Goal: Task Accomplishment & Management: Use online tool/utility

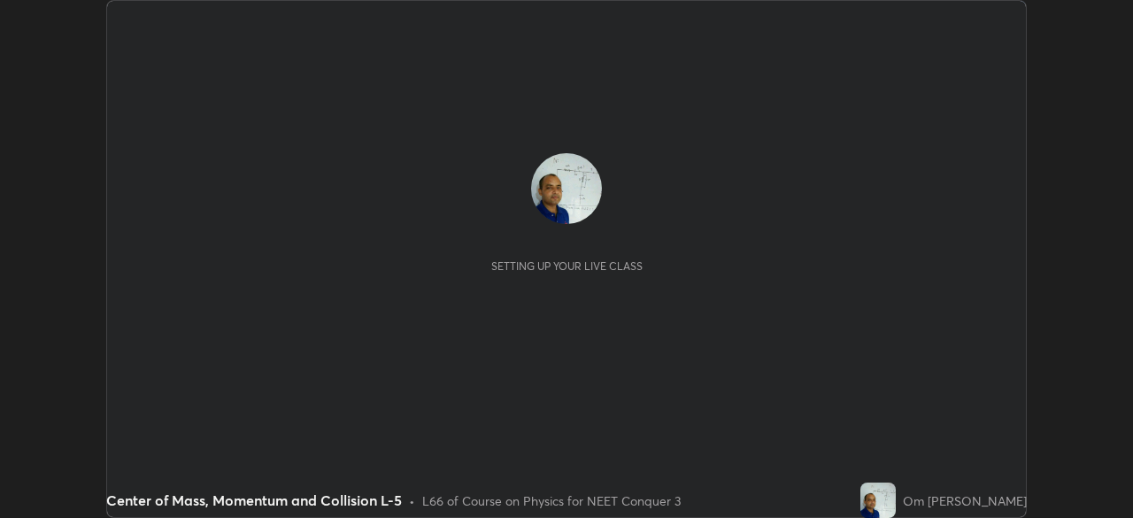
scroll to position [518, 1133]
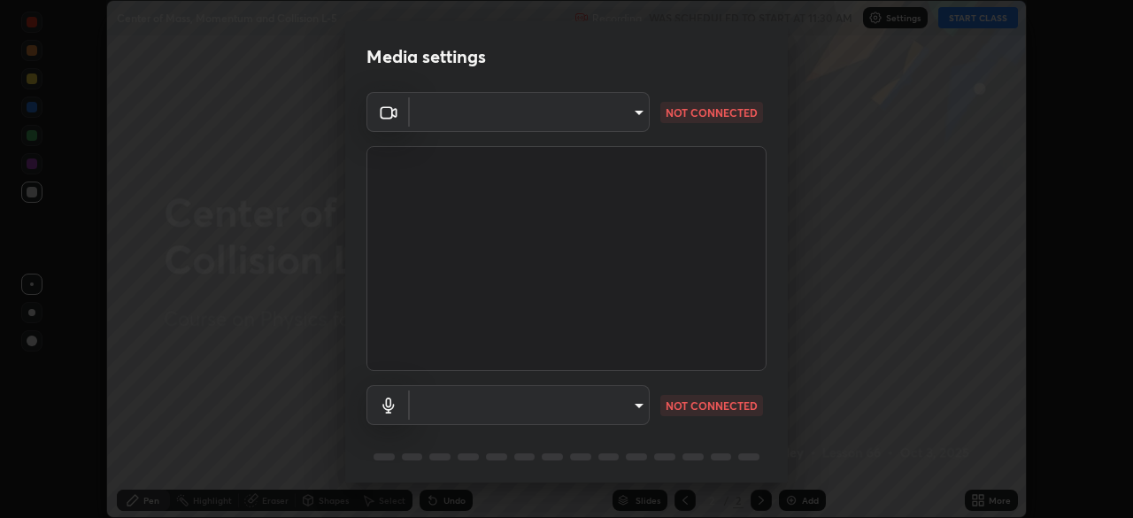
type input "cb8c6b6b4a50c5c6d626de20ccb3fd73f31987ea2ecc1878d3d31a5f1bf4ae53"
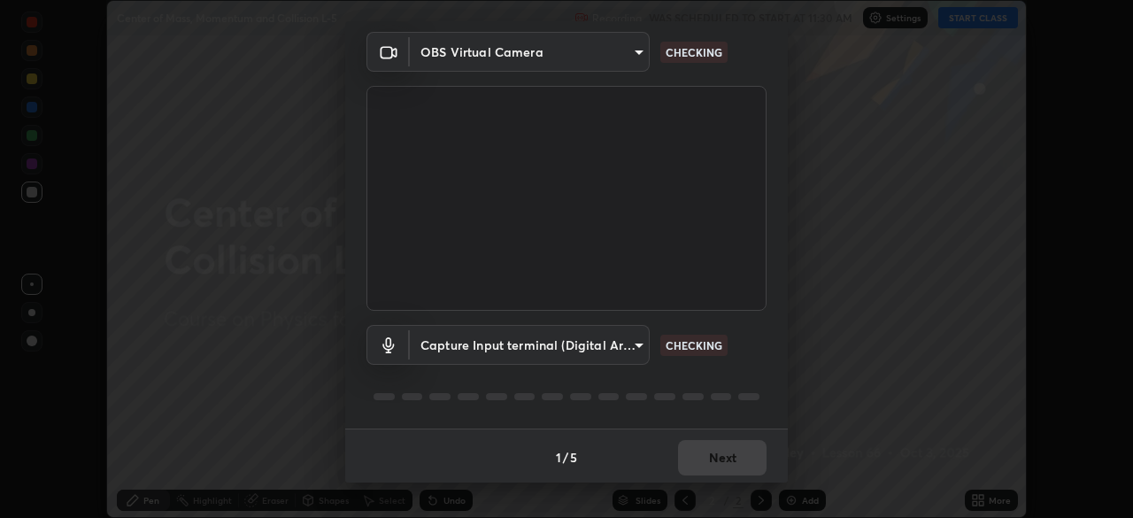
scroll to position [63, 0]
click at [637, 342] on body "Erase all Center of Mass, Momentum and Collision L-5 Recording WAS SCHEDULED TO…" at bounding box center [566, 259] width 1133 height 518
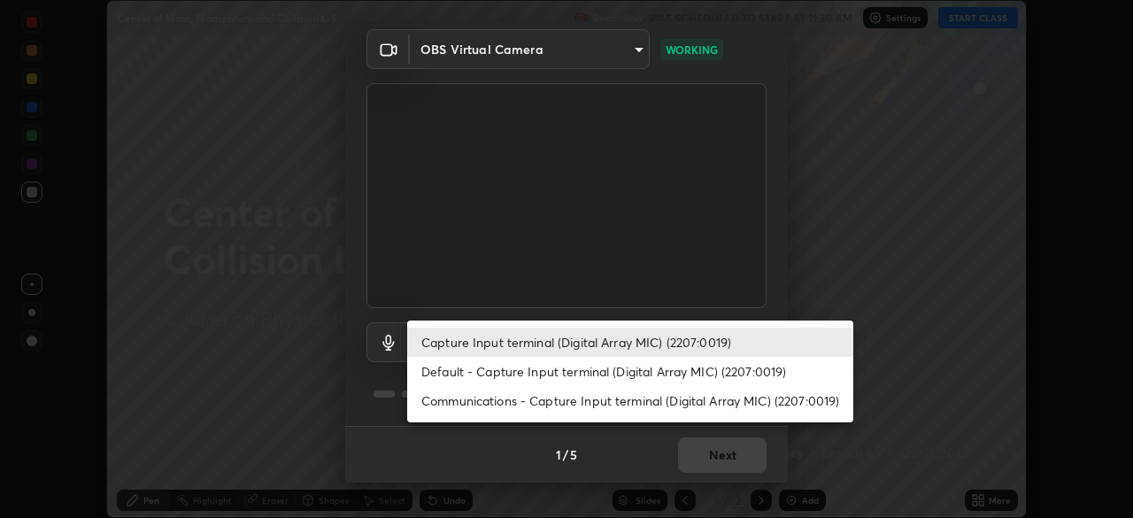
click at [637, 372] on li "Default - Capture Input terminal (Digital Array MIC) (2207:0019)" at bounding box center [630, 371] width 446 height 29
type input "default"
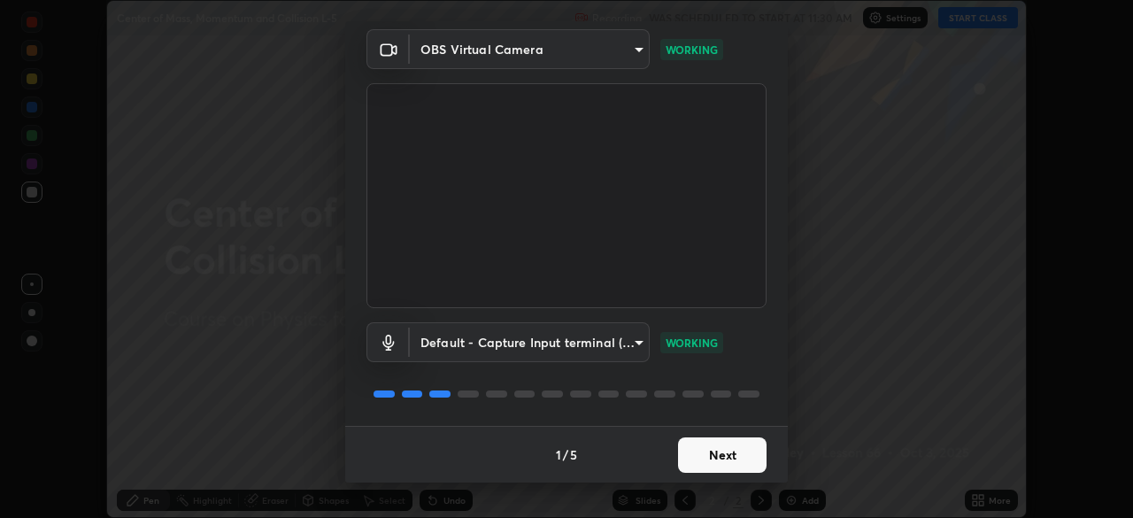
click at [710, 450] on button "Next" at bounding box center [722, 454] width 88 height 35
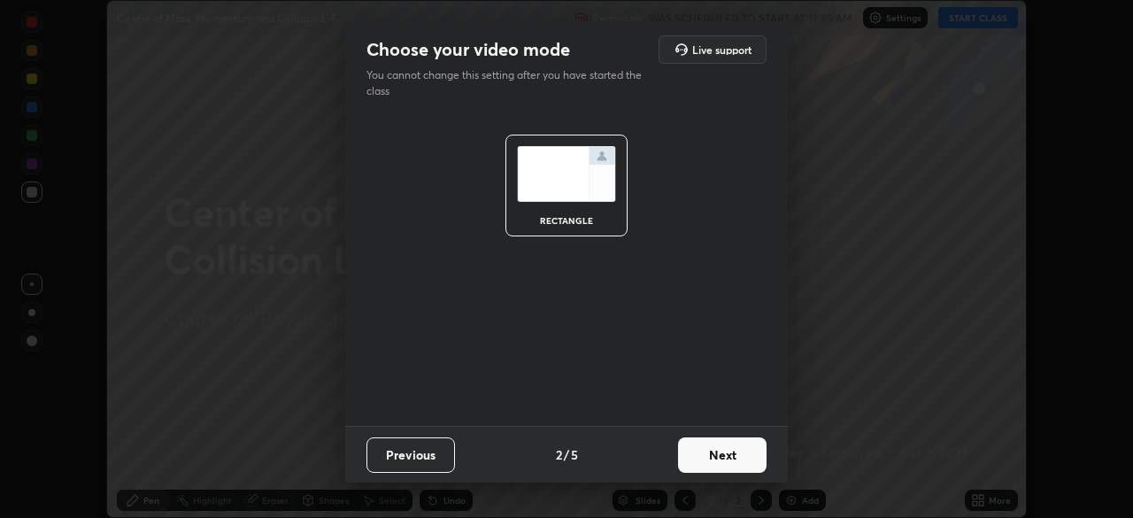
click at [706, 454] on button "Next" at bounding box center [722, 454] width 88 height 35
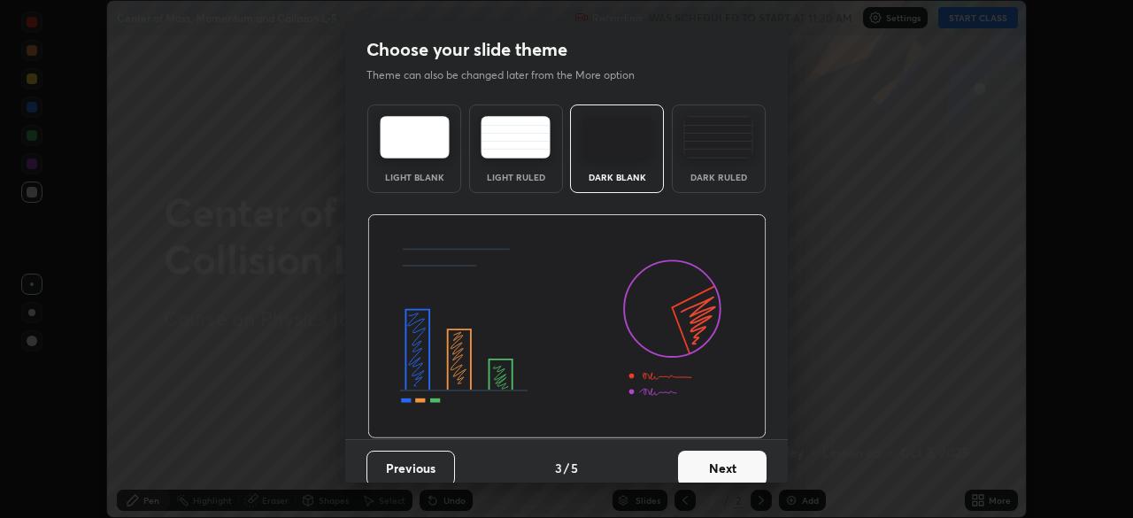
click at [711, 460] on button "Next" at bounding box center [722, 467] width 88 height 35
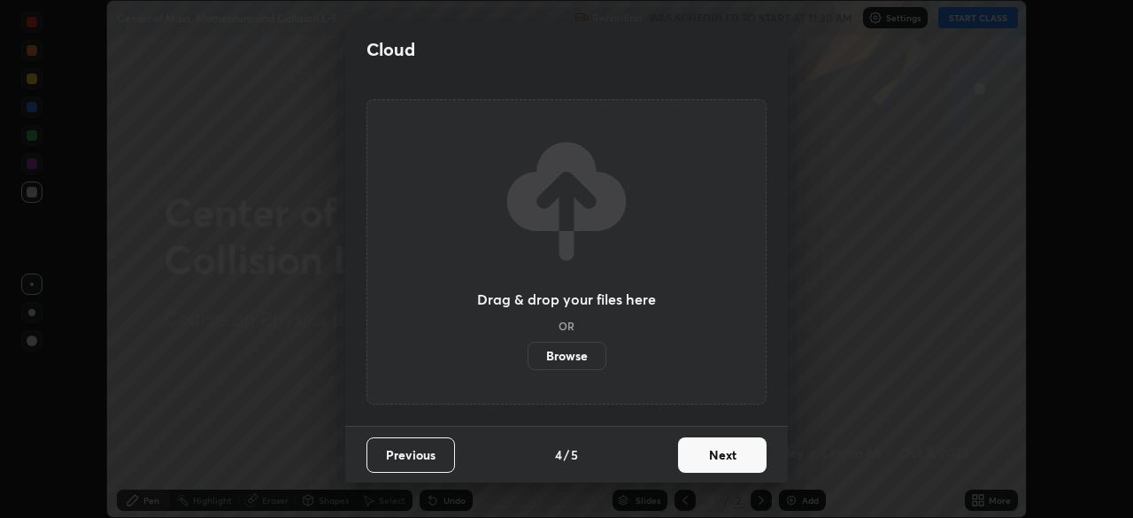
click at [710, 453] on button "Next" at bounding box center [722, 454] width 88 height 35
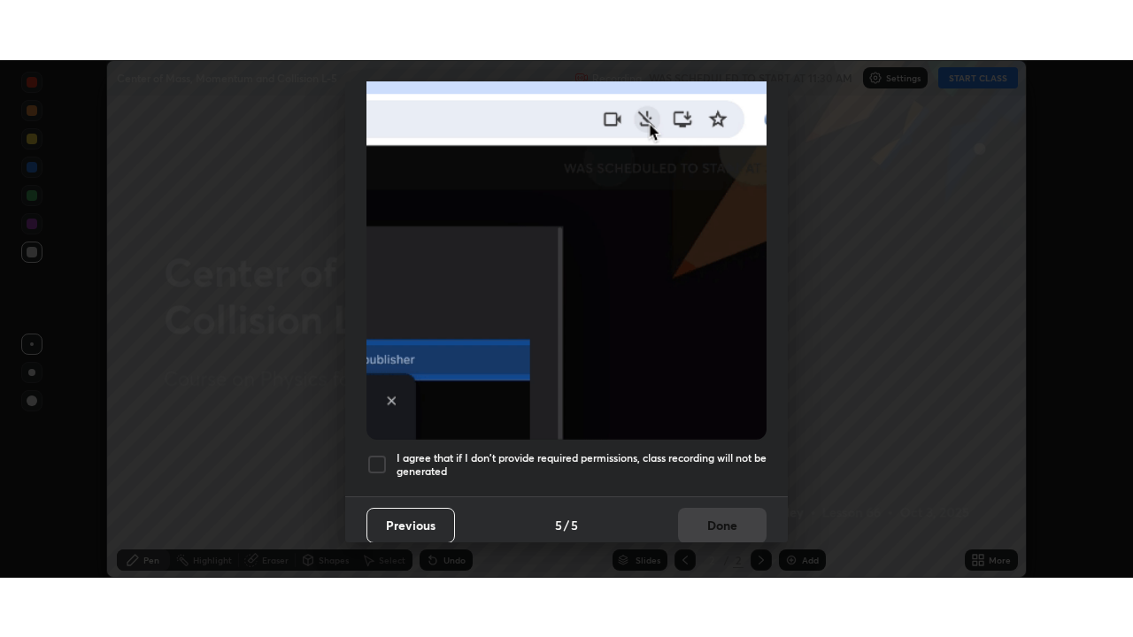
scroll to position [424, 0]
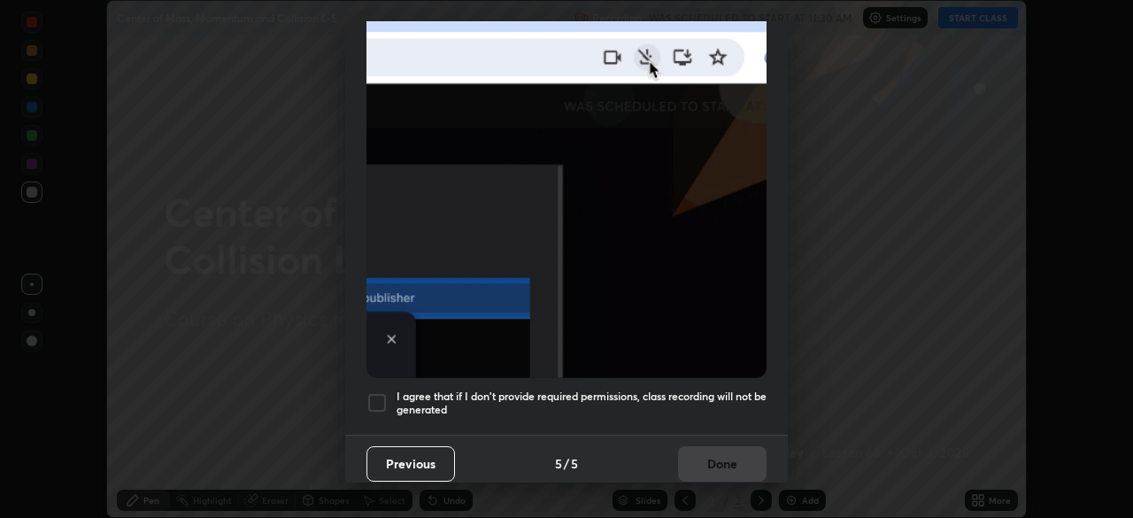
click at [375, 399] on div at bounding box center [376, 402] width 21 height 21
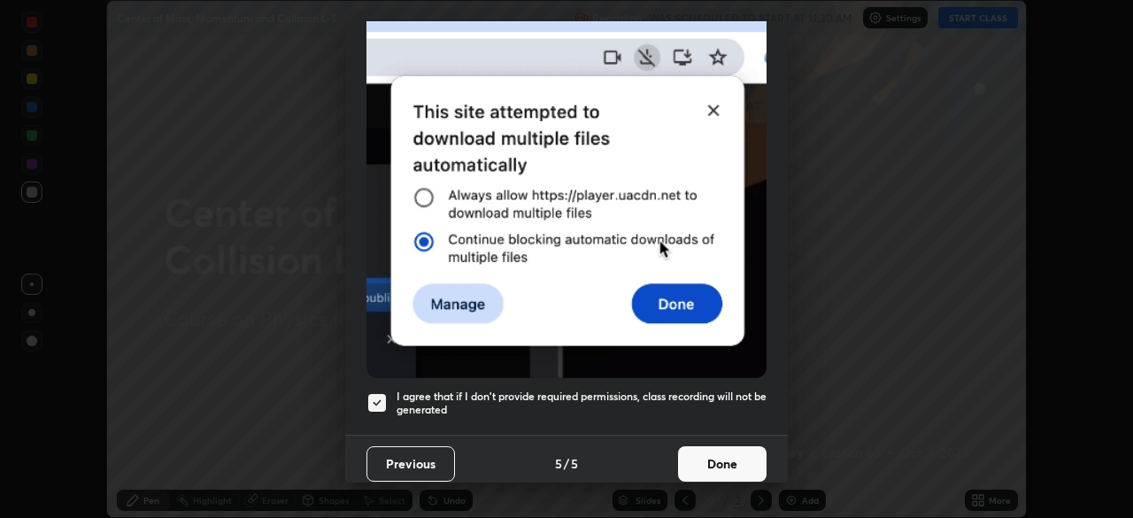
click at [697, 455] on button "Done" at bounding box center [722, 463] width 88 height 35
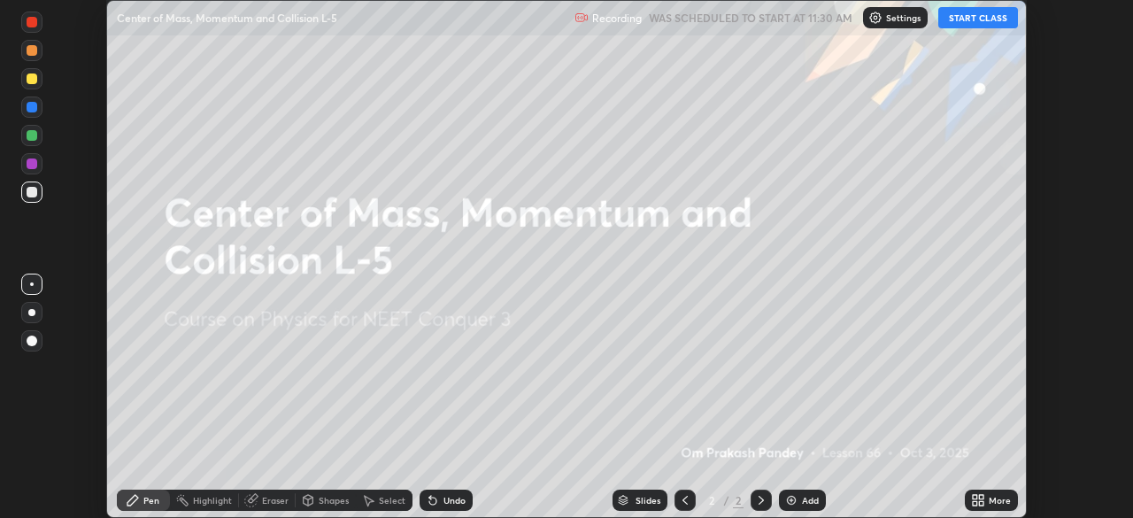
click at [979, 496] on icon at bounding box center [981, 497] width 4 height 4
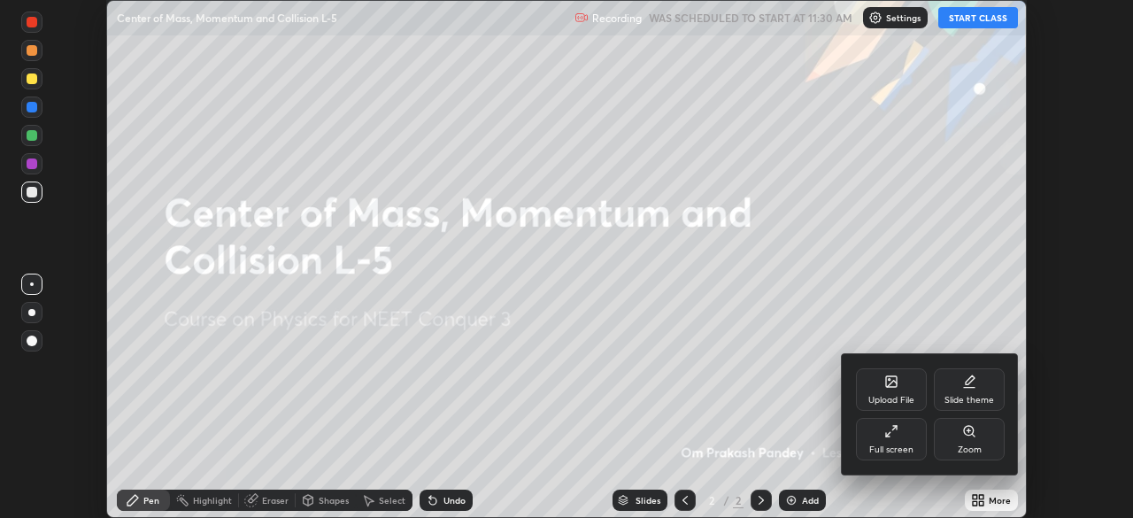
click at [895, 426] on icon at bounding box center [895, 428] width 4 height 4
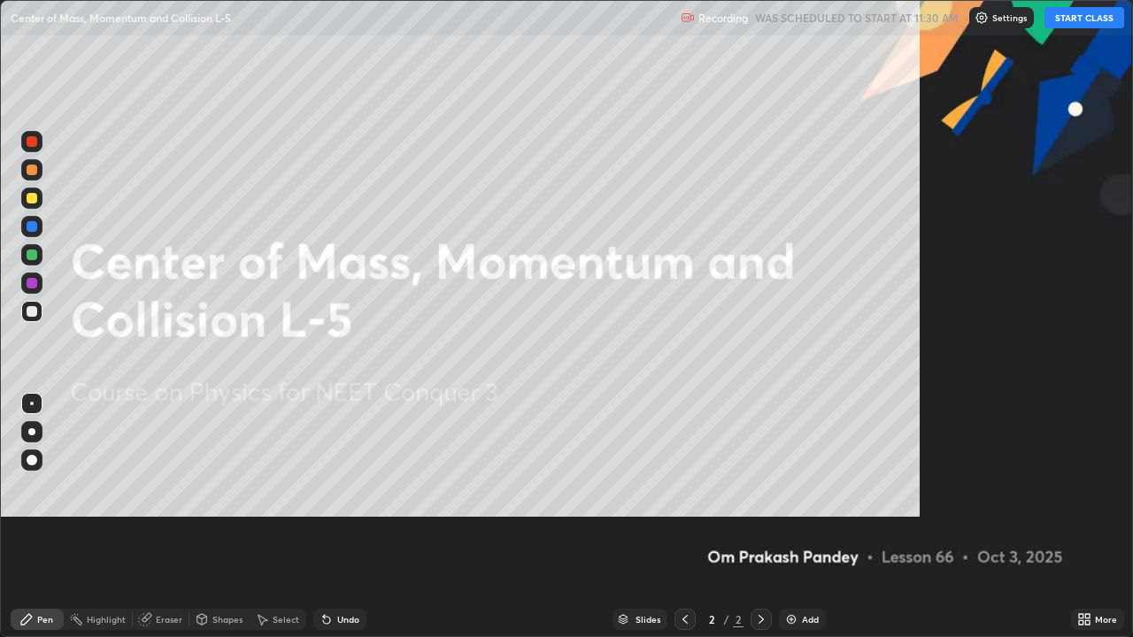
scroll to position [637, 1133]
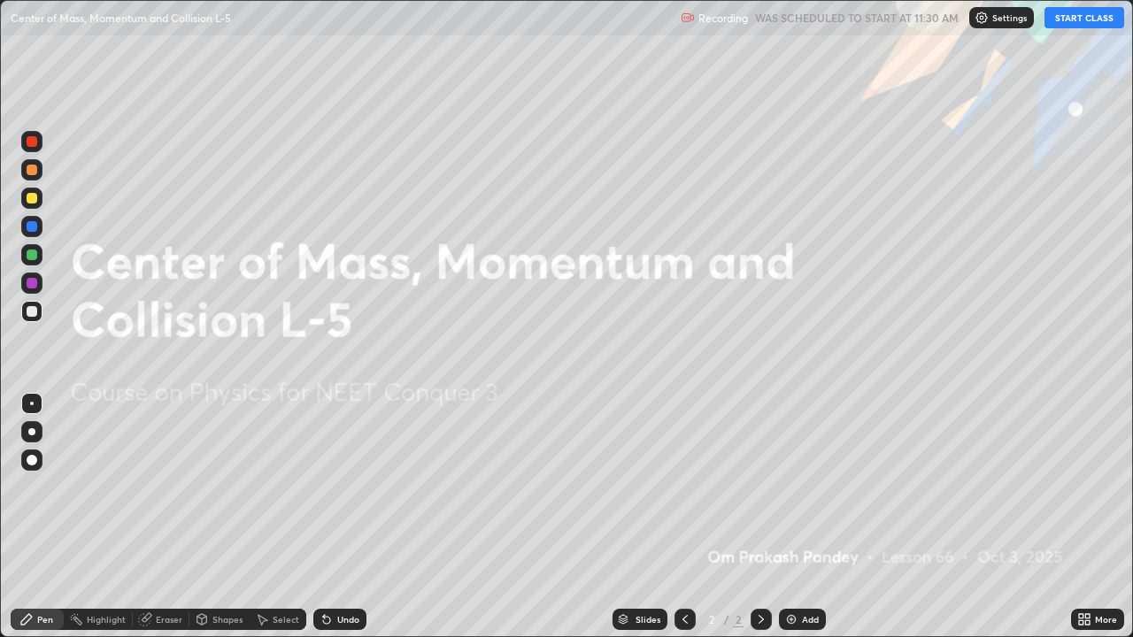
click at [1070, 20] on button "START CLASS" at bounding box center [1084, 17] width 80 height 21
click at [789, 517] on img at bounding box center [791, 619] width 14 height 14
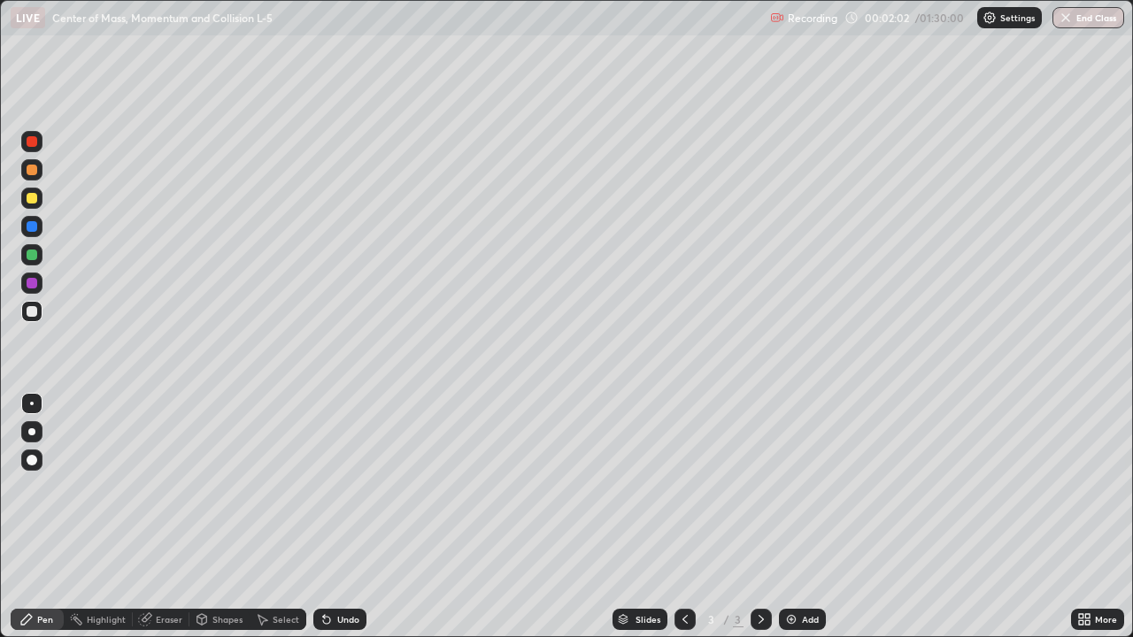
click at [30, 200] on div at bounding box center [32, 198] width 11 height 11
click at [165, 517] on div "Eraser" at bounding box center [169, 619] width 27 height 9
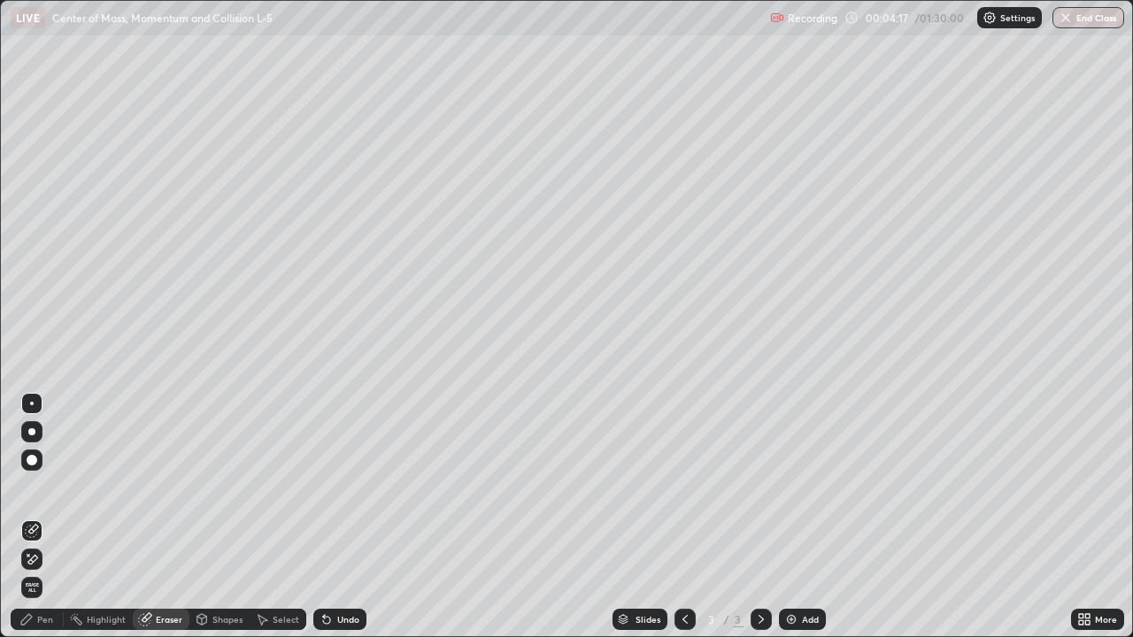
click at [54, 517] on div "Pen" at bounding box center [37, 619] width 53 height 21
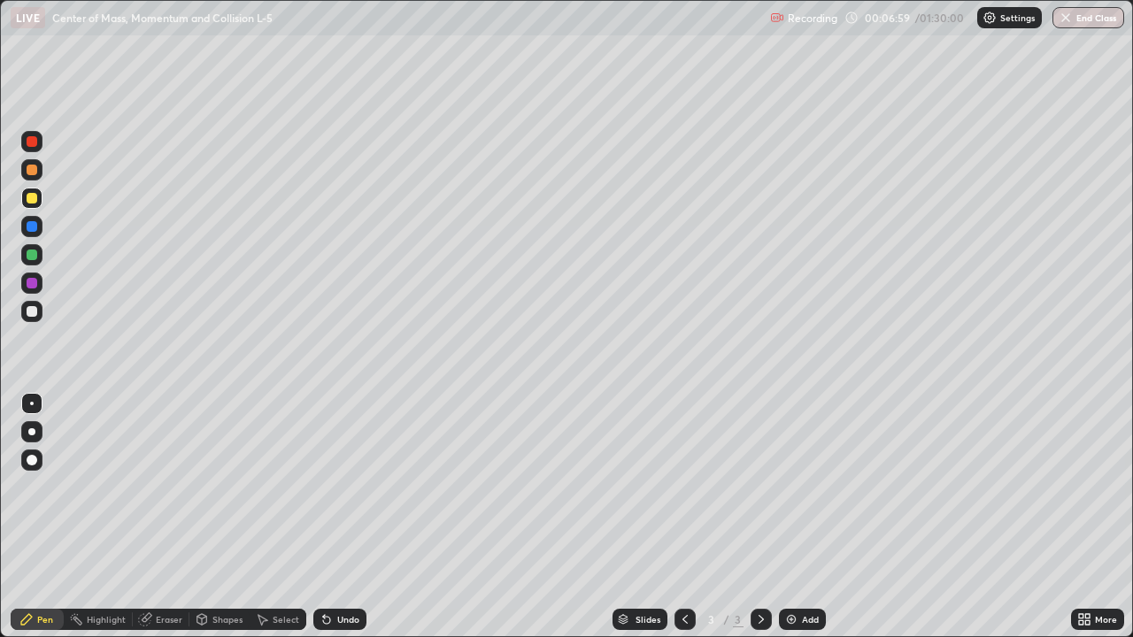
click at [28, 314] on div at bounding box center [32, 311] width 11 height 11
click at [788, 517] on div "Add" at bounding box center [802, 619] width 47 height 21
click at [29, 197] on div at bounding box center [32, 198] width 11 height 11
click at [28, 313] on div at bounding box center [32, 311] width 11 height 11
click at [32, 202] on div at bounding box center [32, 198] width 11 height 11
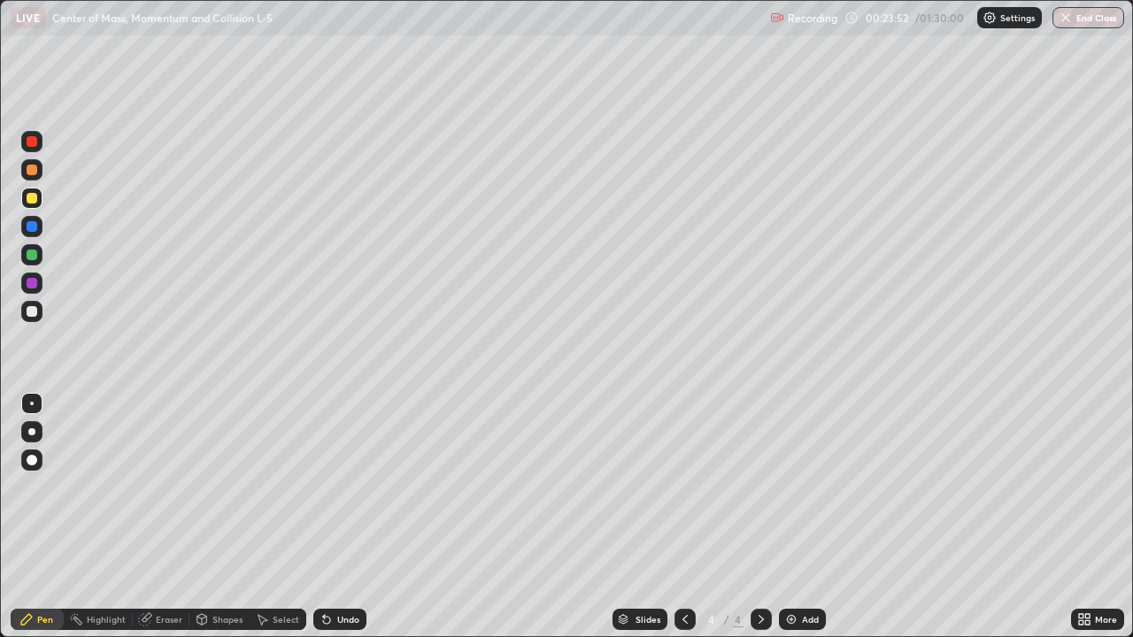
click at [223, 517] on div "Shapes" at bounding box center [227, 619] width 30 height 9
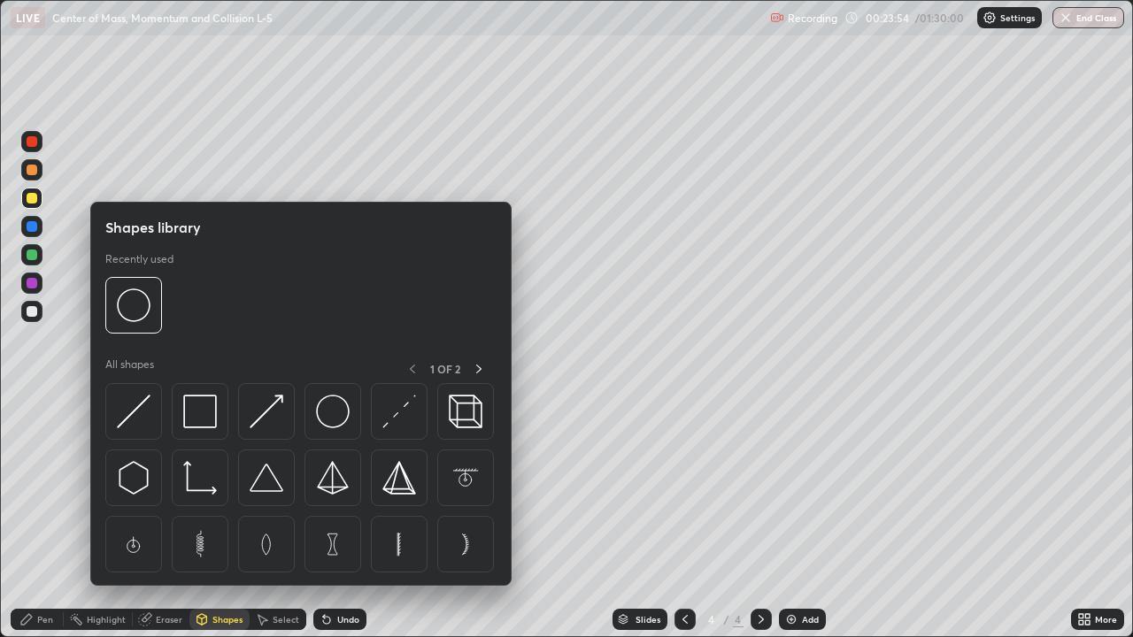
click at [186, 517] on div "Eraser" at bounding box center [161, 619] width 57 height 21
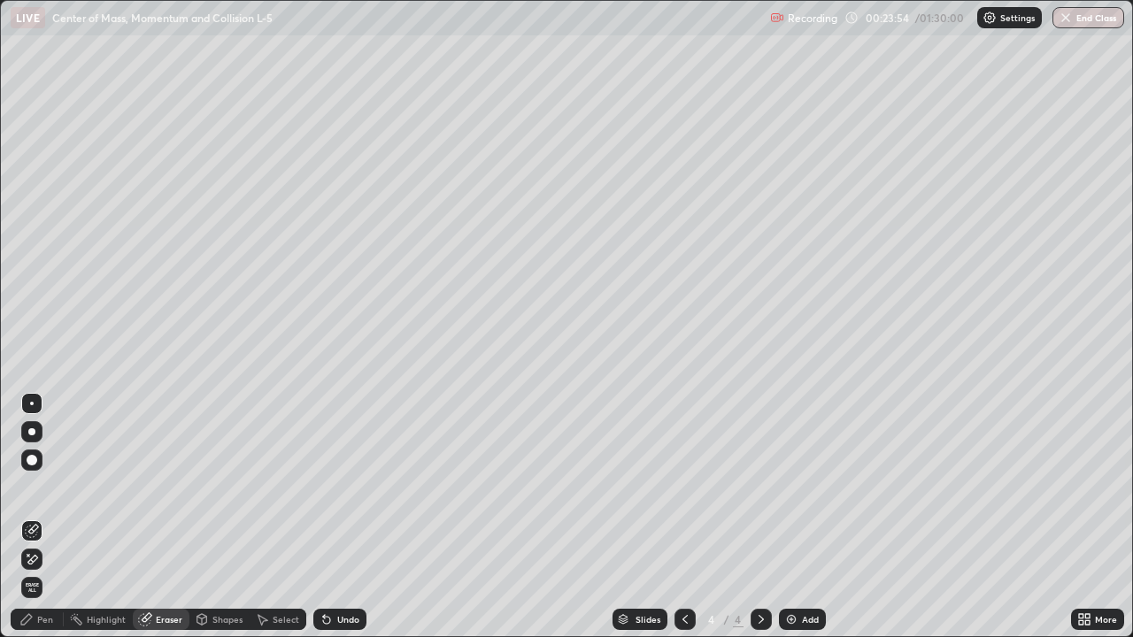
click at [171, 517] on div "Eraser" at bounding box center [169, 619] width 27 height 9
click at [45, 517] on div "Pen" at bounding box center [45, 619] width 16 height 9
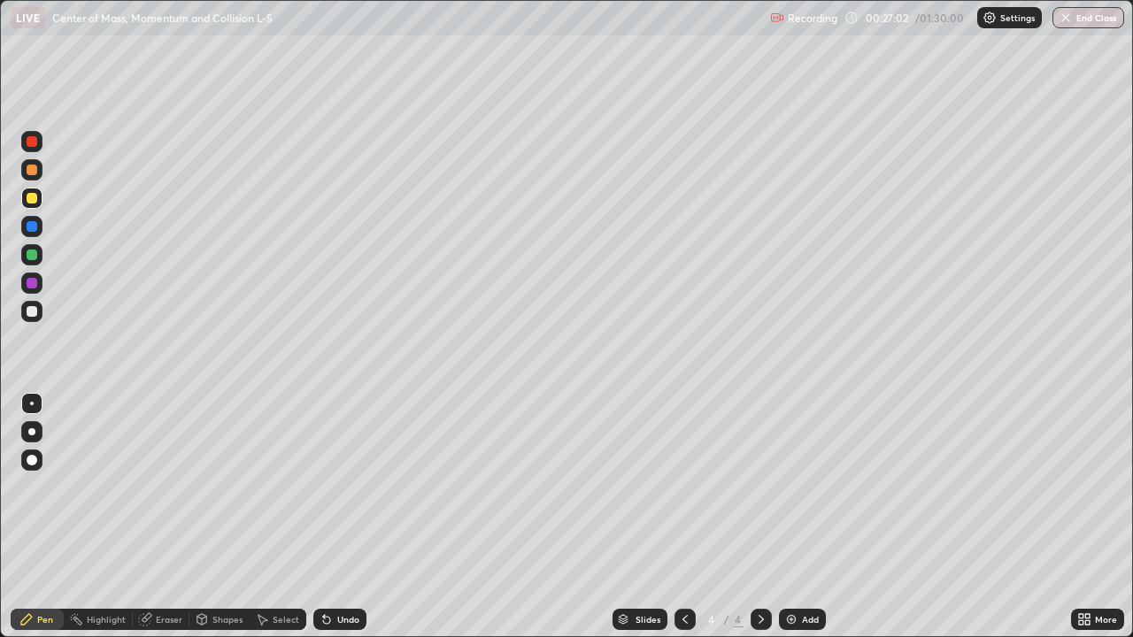
click at [789, 517] on img at bounding box center [791, 619] width 14 height 14
click at [33, 225] on div at bounding box center [32, 226] width 11 height 11
click at [169, 517] on div "Eraser" at bounding box center [169, 619] width 27 height 9
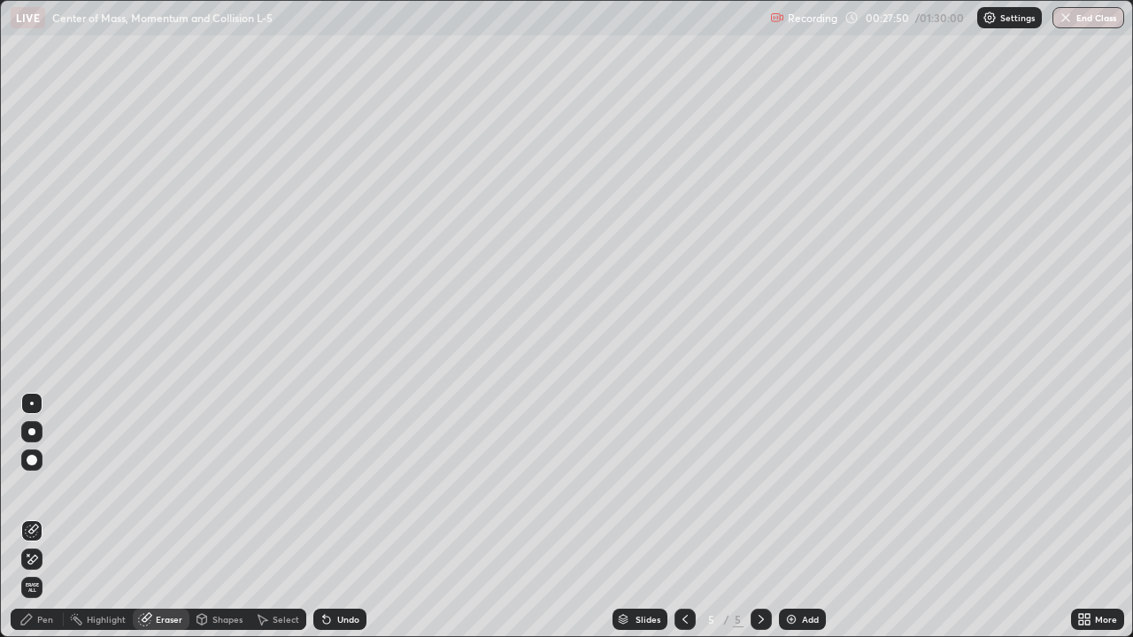
click at [43, 517] on div "Pen" at bounding box center [45, 619] width 16 height 9
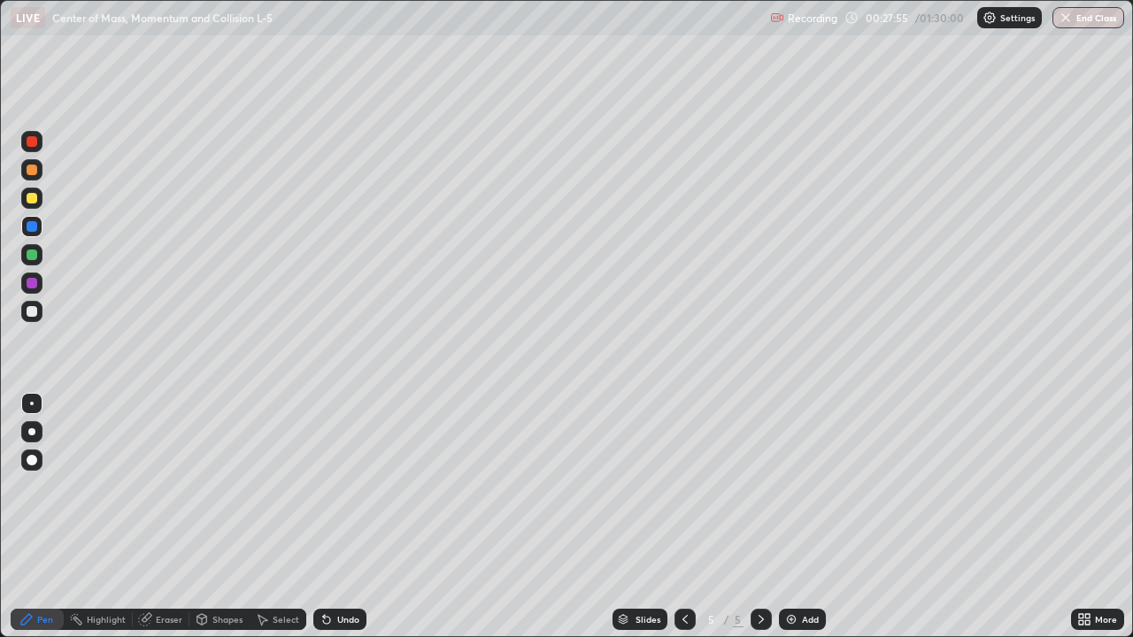
click at [32, 202] on div at bounding box center [32, 198] width 11 height 11
click at [31, 258] on div at bounding box center [32, 255] width 11 height 11
click at [31, 312] on div at bounding box center [32, 311] width 11 height 11
click at [33, 200] on div at bounding box center [32, 198] width 11 height 11
click at [789, 517] on img at bounding box center [791, 619] width 14 height 14
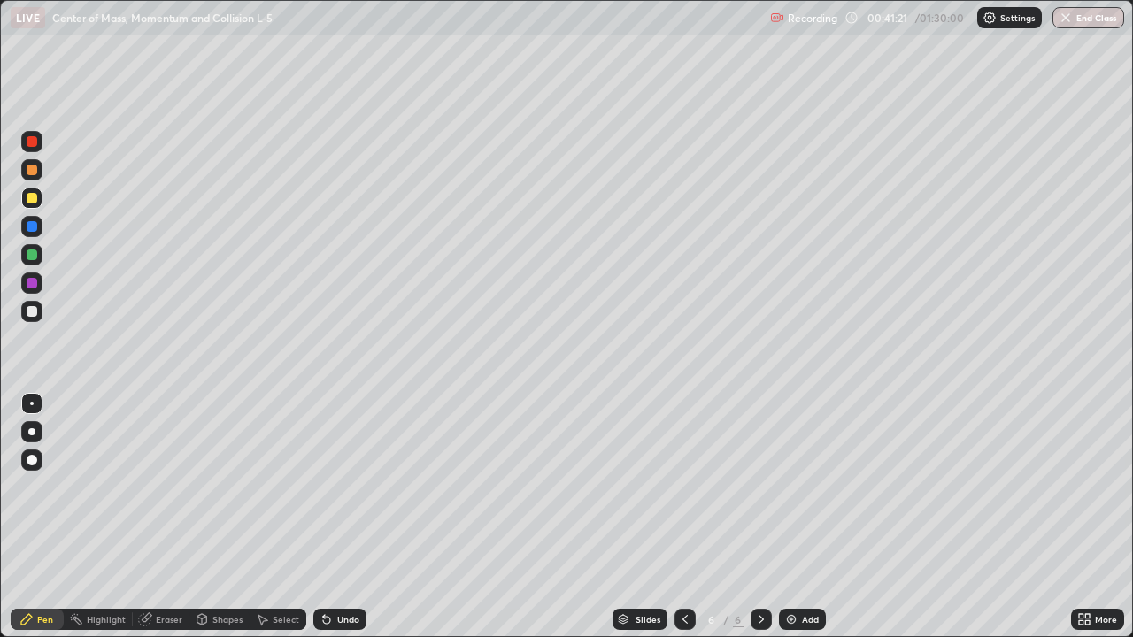
click at [35, 311] on div at bounding box center [32, 311] width 11 height 11
click at [173, 517] on div "Eraser" at bounding box center [169, 619] width 27 height 9
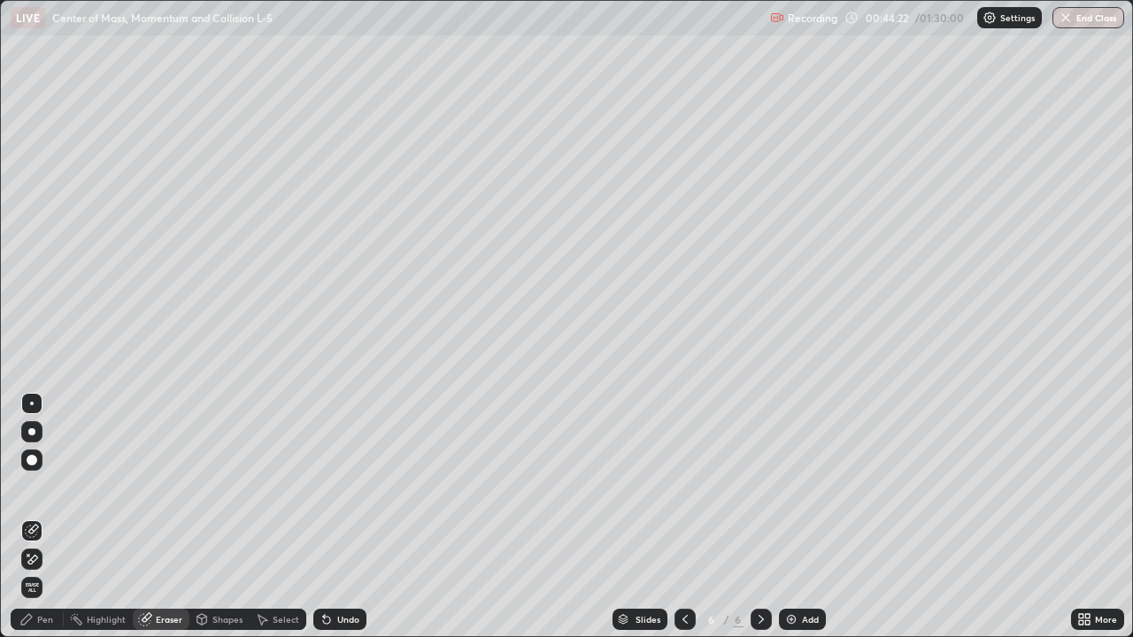
click at [56, 517] on div "Pen" at bounding box center [37, 619] width 53 height 21
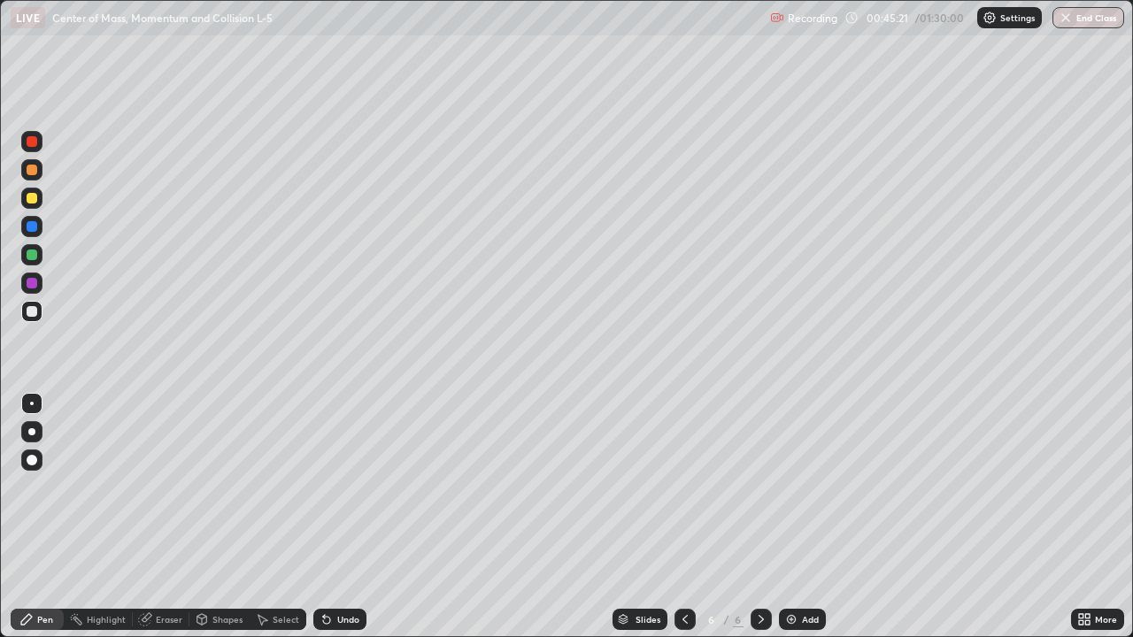
click at [786, 517] on div "Add" at bounding box center [802, 619] width 47 height 21
click at [167, 517] on div "Eraser" at bounding box center [169, 619] width 27 height 9
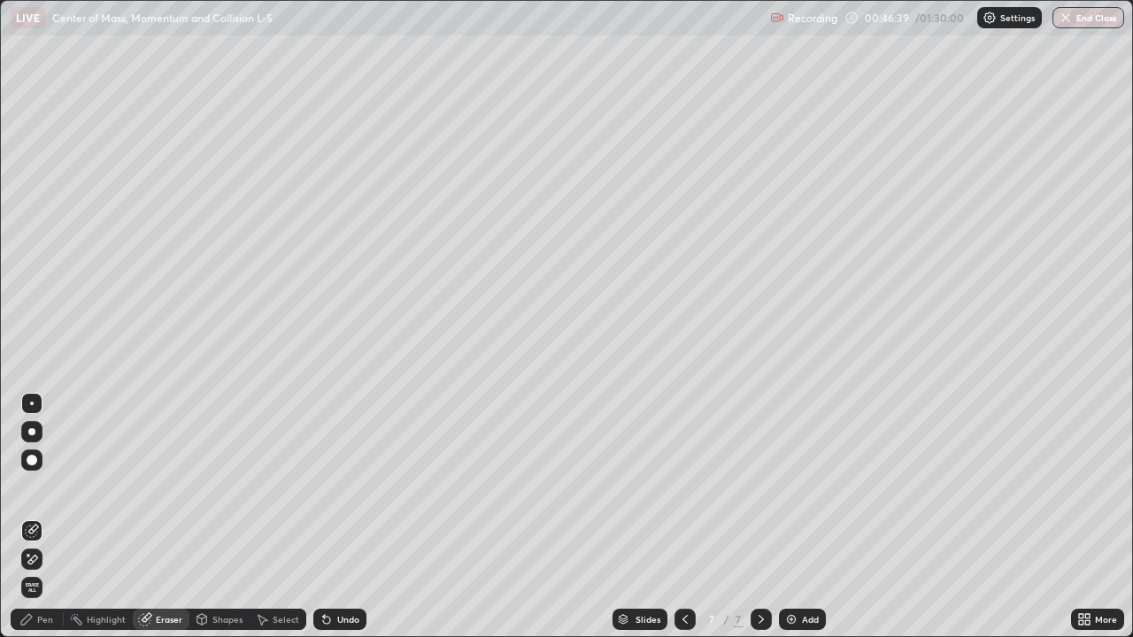
click at [42, 517] on div "Pen" at bounding box center [45, 619] width 16 height 9
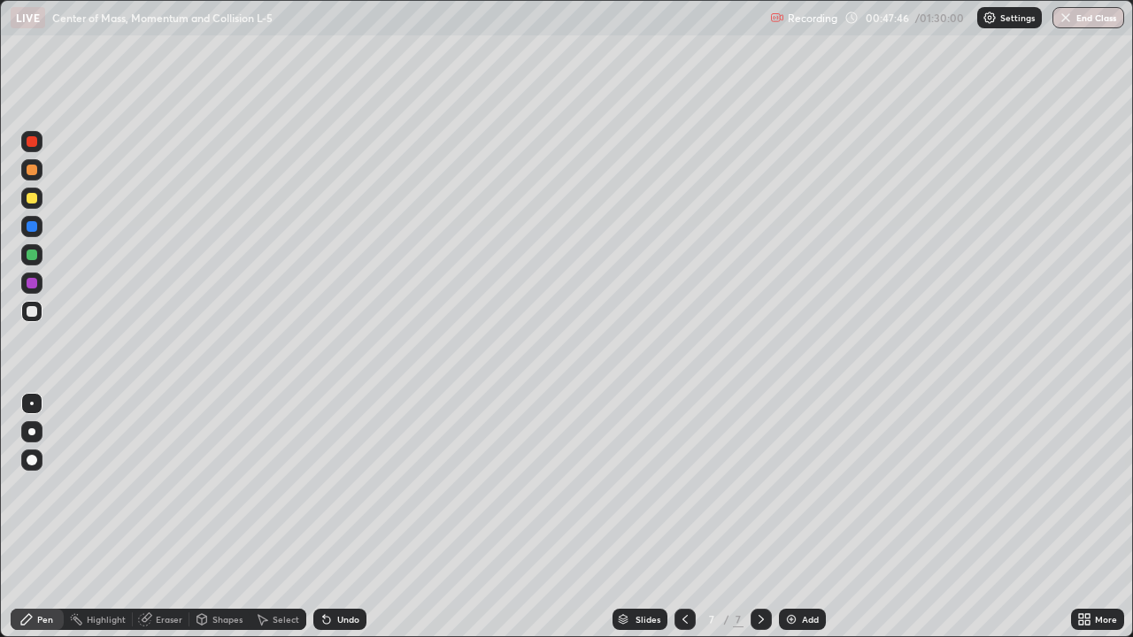
click at [176, 517] on div "Eraser" at bounding box center [169, 619] width 27 height 9
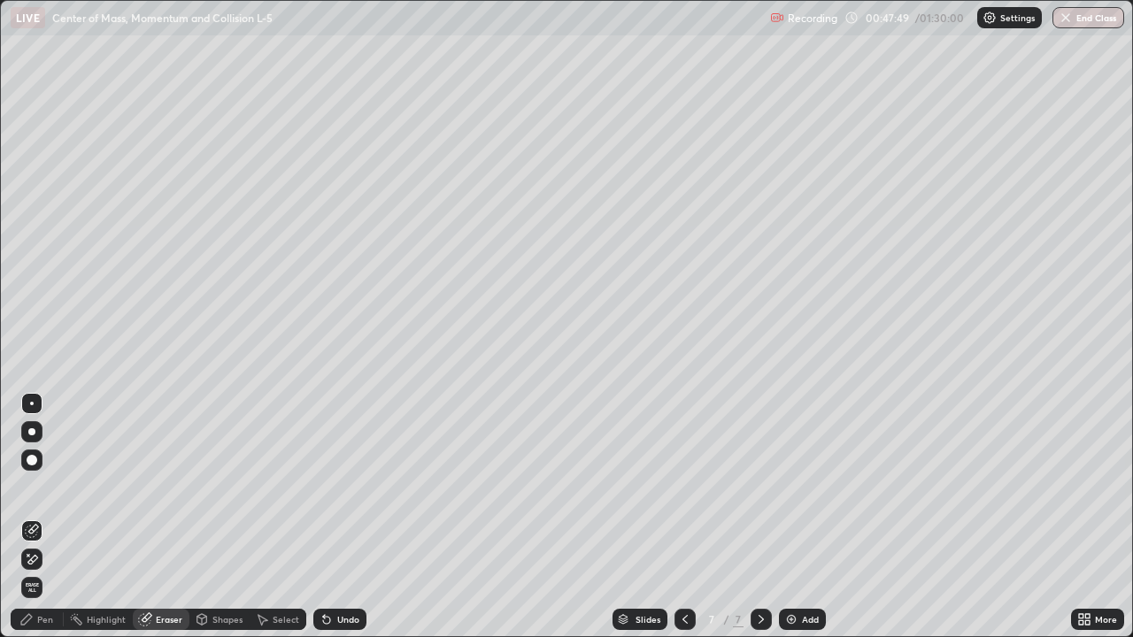
click at [48, 517] on div "Pen" at bounding box center [45, 619] width 16 height 9
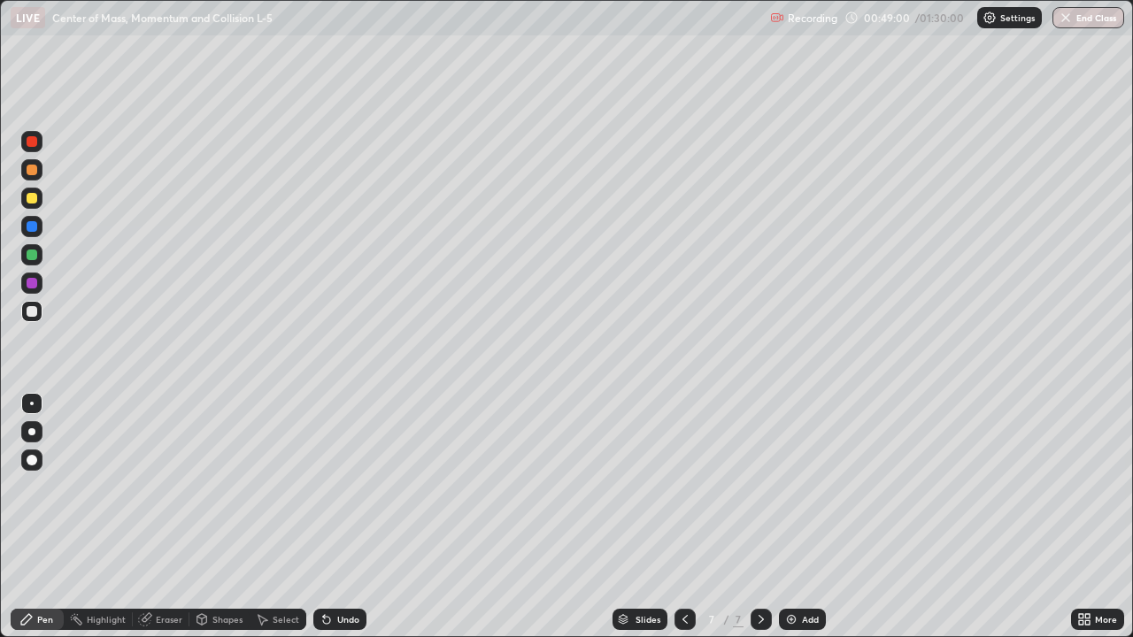
click at [31, 197] on div at bounding box center [32, 198] width 11 height 11
click at [790, 517] on img at bounding box center [791, 619] width 14 height 14
click at [39, 309] on div at bounding box center [31, 311] width 21 height 21
click at [169, 517] on div "Eraser" at bounding box center [169, 619] width 27 height 9
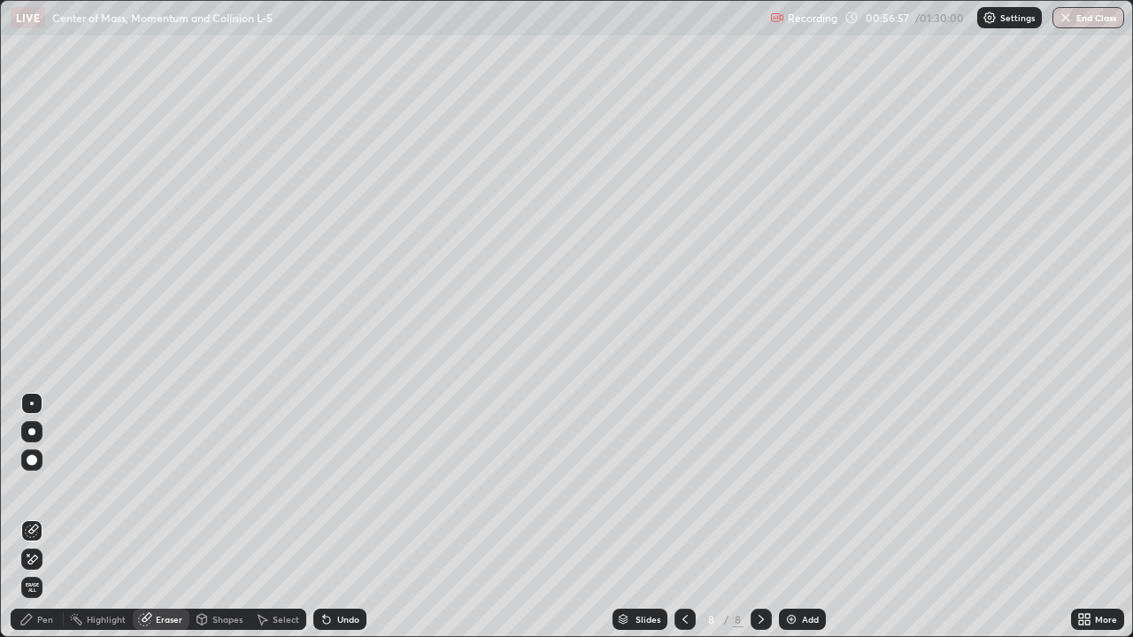
click at [40, 517] on div "Pen" at bounding box center [45, 619] width 16 height 9
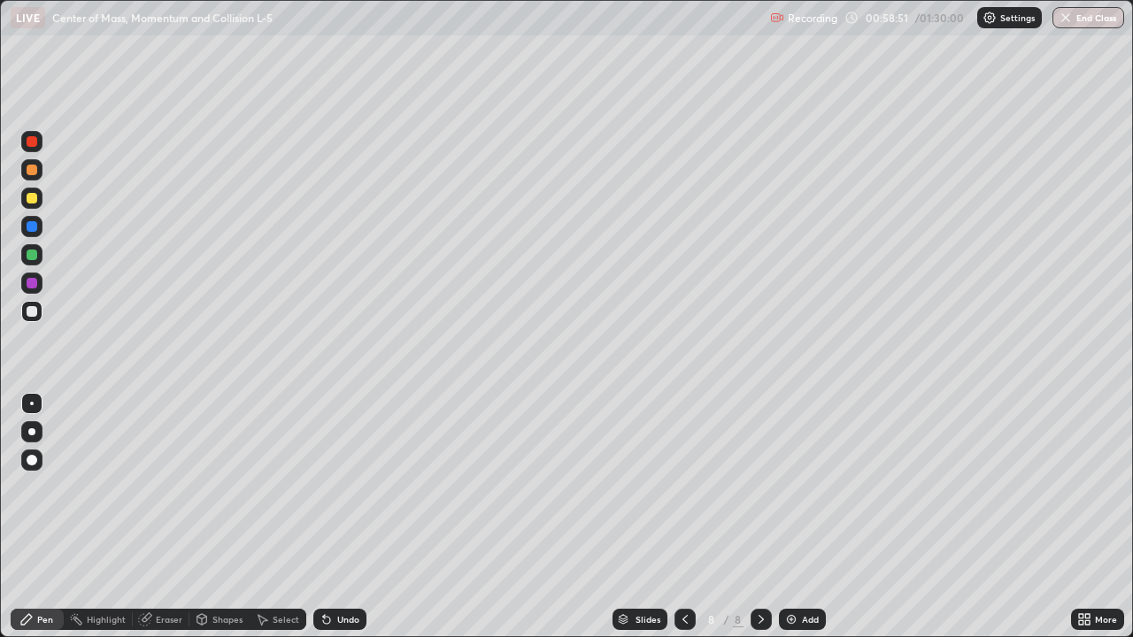
click at [34, 203] on div at bounding box center [32, 198] width 11 height 11
click at [30, 306] on div at bounding box center [32, 311] width 11 height 11
click at [29, 258] on div at bounding box center [32, 255] width 11 height 11
click at [33, 311] on div at bounding box center [32, 311] width 11 height 11
click at [29, 197] on div at bounding box center [32, 198] width 11 height 11
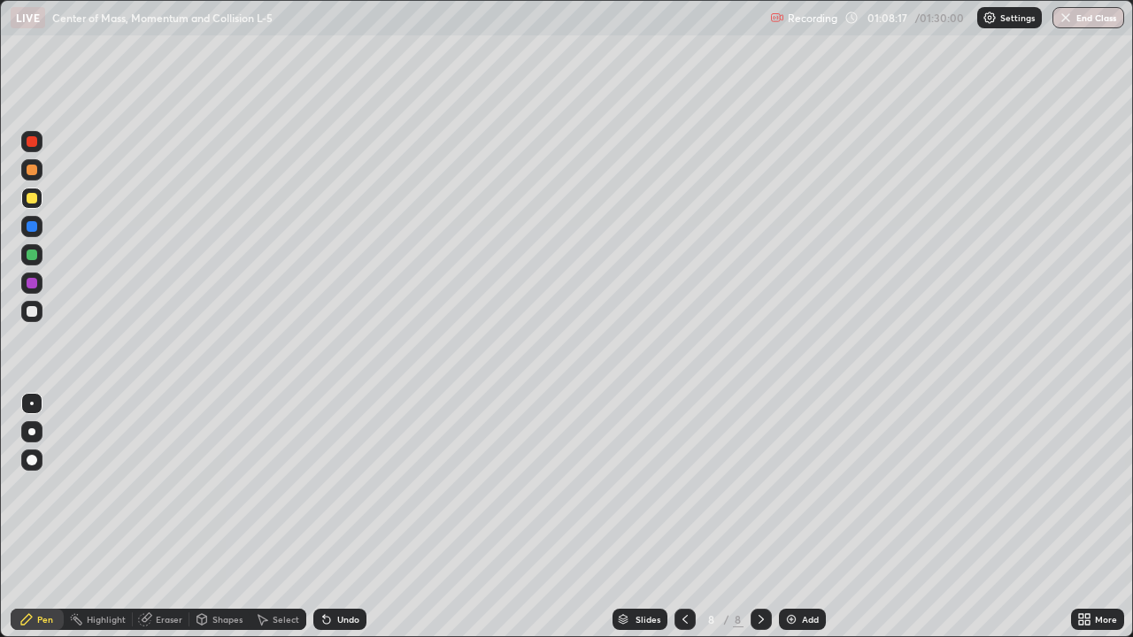
click at [769, 517] on div at bounding box center [760, 619] width 21 height 35
click at [799, 517] on div "Add" at bounding box center [802, 619] width 47 height 21
click at [30, 229] on div at bounding box center [32, 226] width 11 height 11
click at [34, 198] on div at bounding box center [32, 198] width 11 height 11
click at [33, 254] on div at bounding box center [32, 255] width 11 height 11
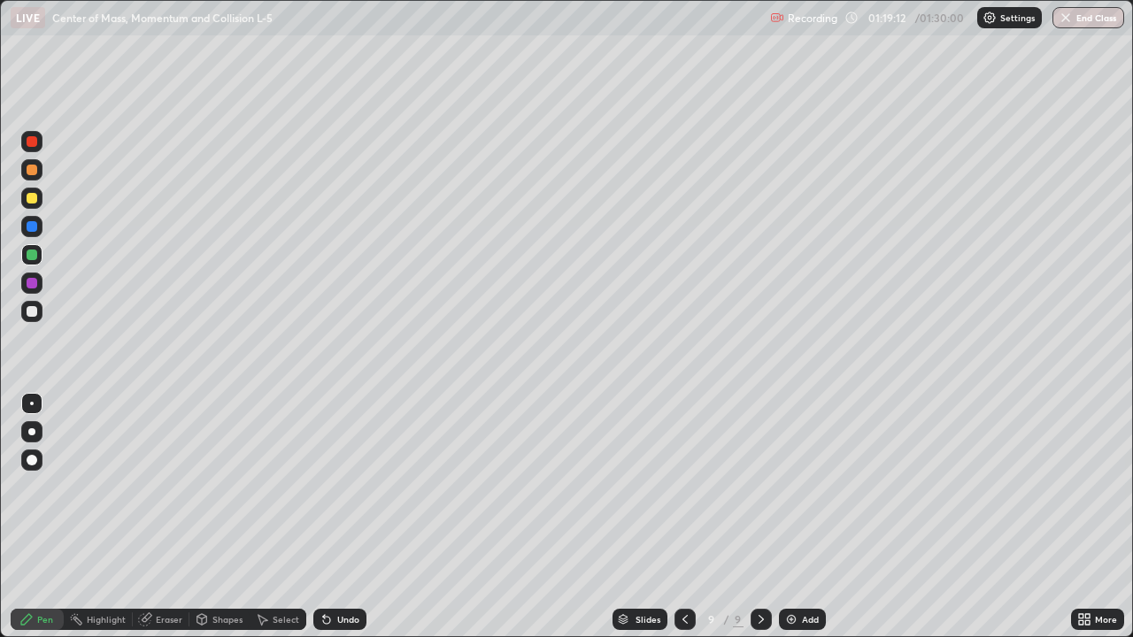
click at [29, 309] on div at bounding box center [32, 311] width 11 height 11
click at [27, 200] on div at bounding box center [32, 198] width 11 height 11
click at [33, 224] on div at bounding box center [32, 226] width 11 height 11
click at [34, 199] on div at bounding box center [32, 198] width 11 height 11
click at [34, 226] on div at bounding box center [32, 226] width 11 height 11
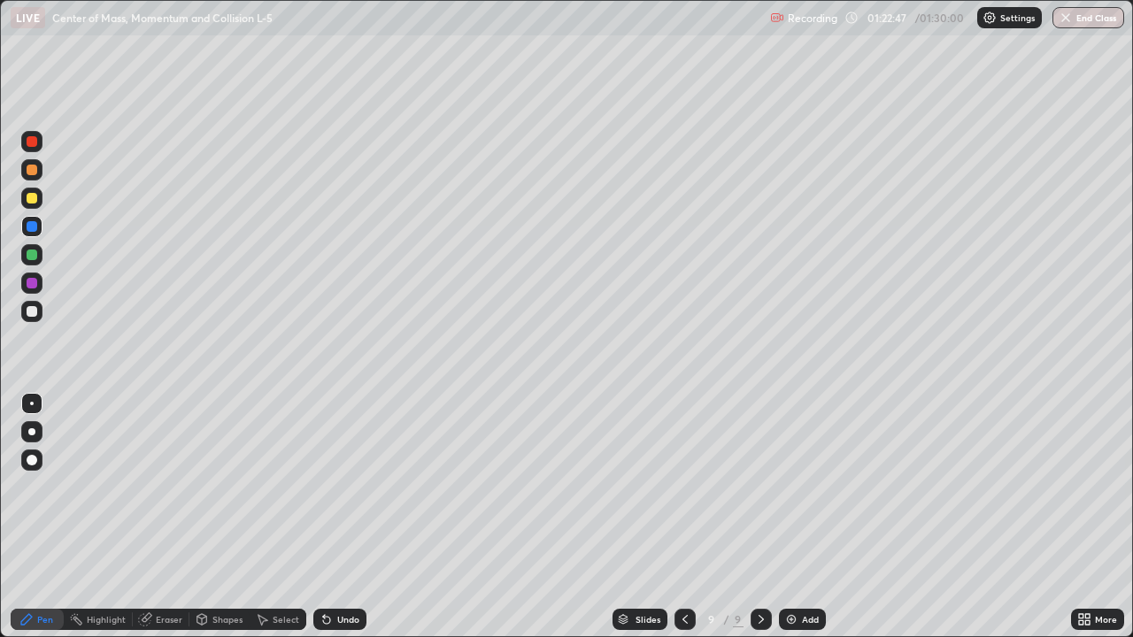
click at [27, 307] on div at bounding box center [31, 311] width 21 height 21
click at [792, 517] on img at bounding box center [791, 619] width 14 height 14
click at [32, 196] on div at bounding box center [32, 198] width 11 height 11
click at [33, 228] on div at bounding box center [32, 226] width 11 height 11
